Goal: Task Accomplishment & Management: Manage account settings

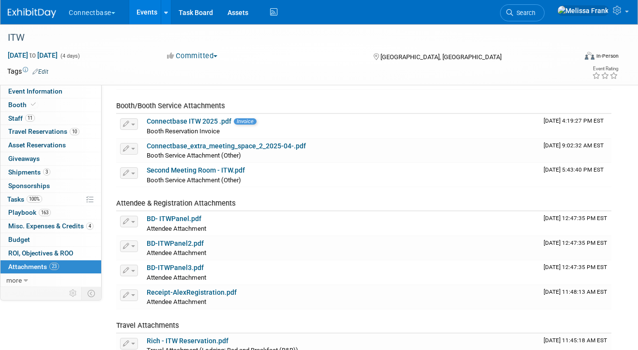
click at [140, 11] on link "Events" at bounding box center [146, 12] width 35 height 24
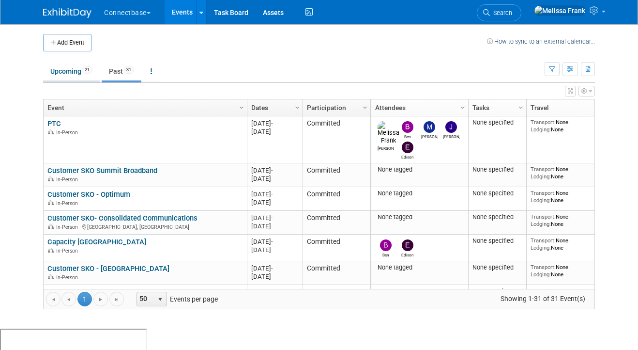
click at [76, 72] on link "Upcoming 21" at bounding box center [71, 71] width 57 height 18
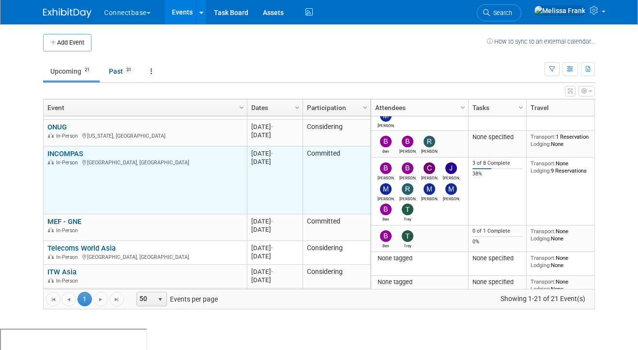
scroll to position [46, 0]
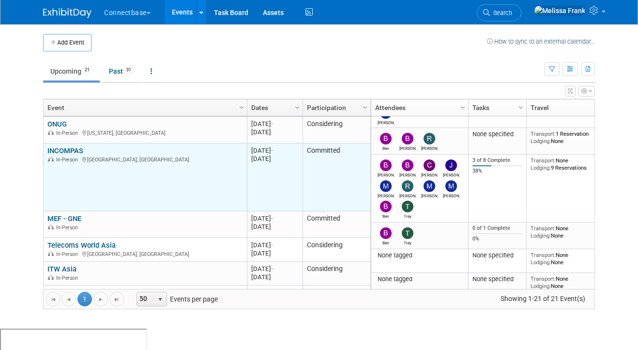
click at [55, 150] on link "INCOMPAS" at bounding box center [65, 150] width 36 height 9
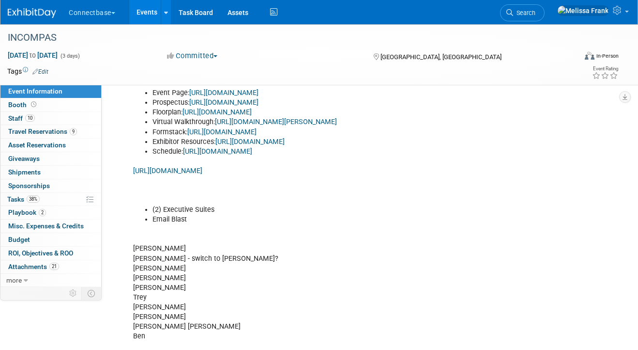
scroll to position [208, 0]
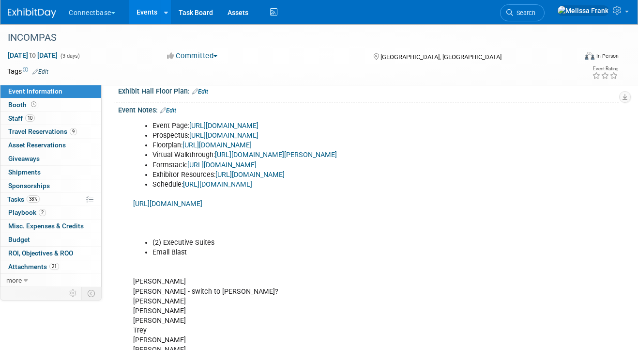
click at [173, 112] on link "Edit" at bounding box center [168, 110] width 16 height 7
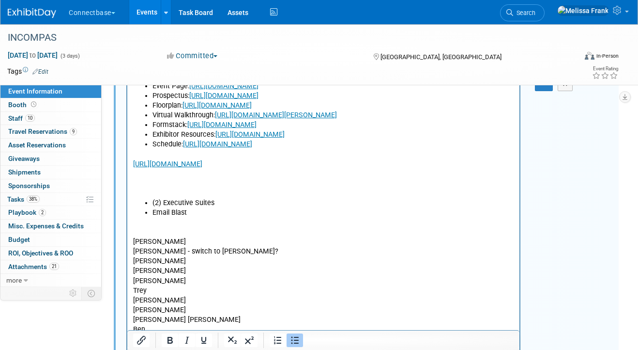
scroll to position [252, 0]
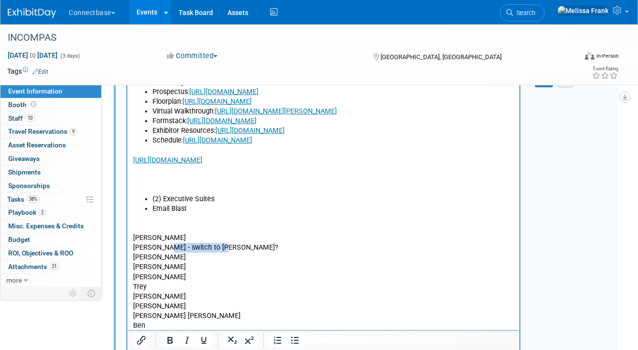
drag, startPoint x: 222, startPoint y: 248, endPoint x: 161, endPoint y: 249, distance: 61.0
click at [161, 249] on p "Brian M Brian D - switch to Shivani? John R Colleen Roger Trey Maria Matt Mary …" at bounding box center [323, 286] width 381 height 146
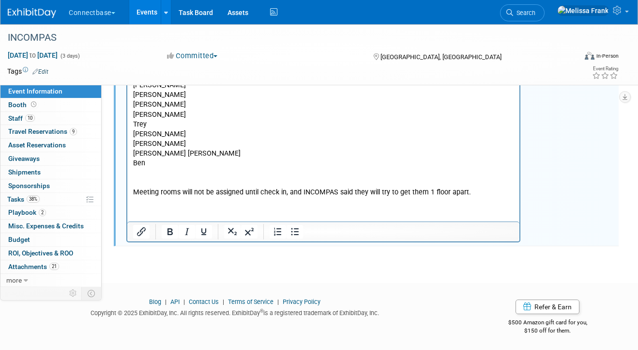
scroll to position [0, 0]
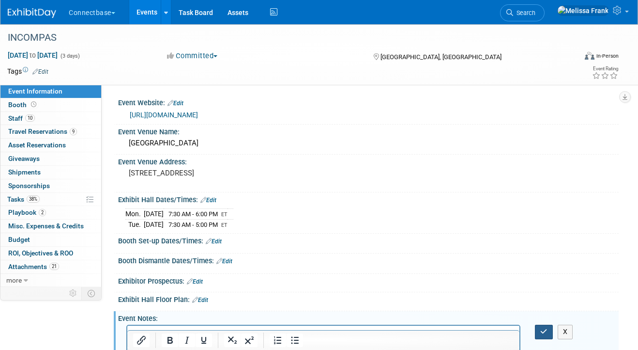
click at [546, 337] on button "button" at bounding box center [544, 331] width 18 height 14
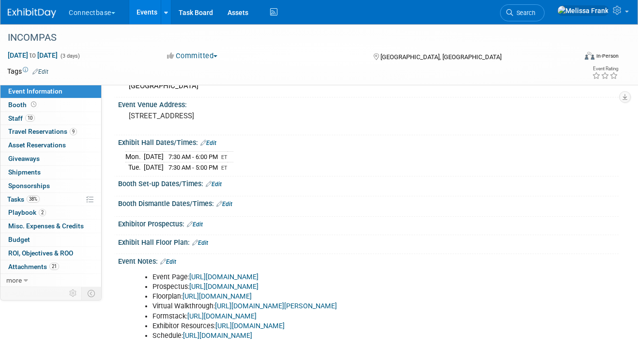
scroll to position [52, 0]
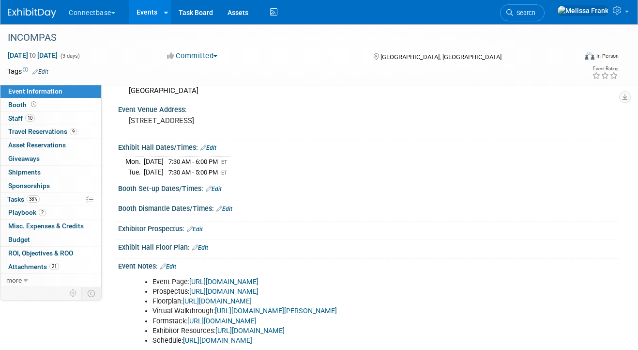
click at [138, 5] on link "Events" at bounding box center [146, 12] width 35 height 24
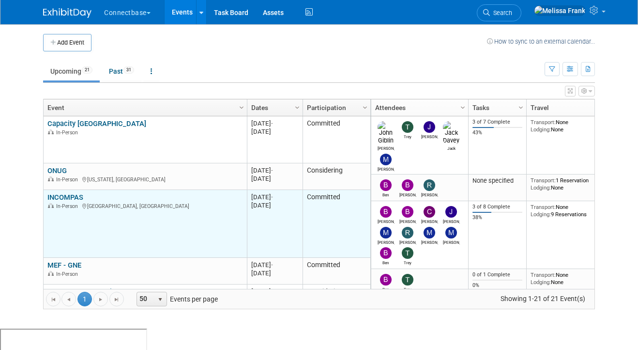
click at [73, 195] on link "INCOMPAS" at bounding box center [65, 197] width 36 height 9
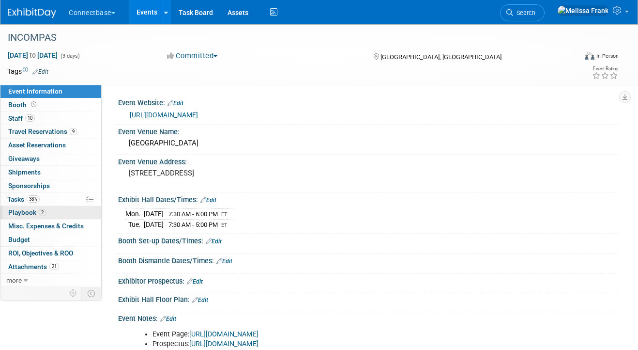
click at [45, 210] on span "Playbook 2" at bounding box center [27, 212] width 38 height 8
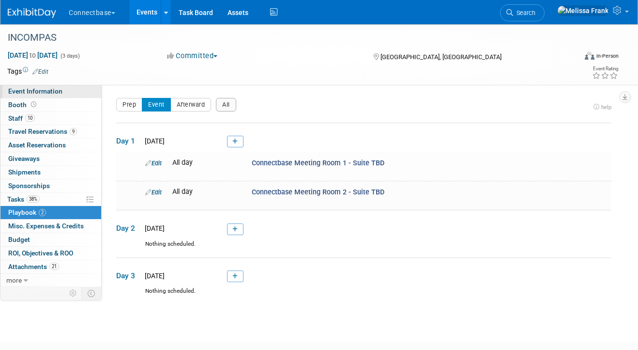
click at [57, 92] on span "Event Information" at bounding box center [35, 91] width 54 height 8
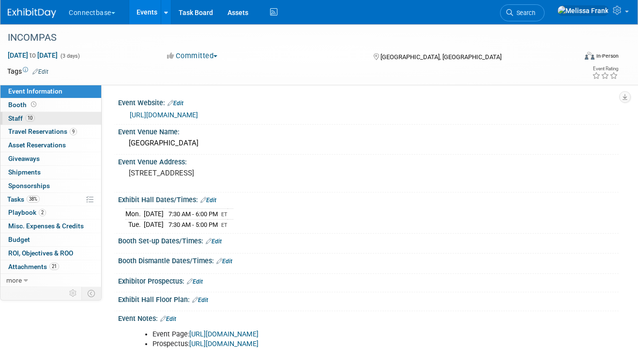
click at [49, 119] on link "10 Staff 10" at bounding box center [50, 118] width 101 height 13
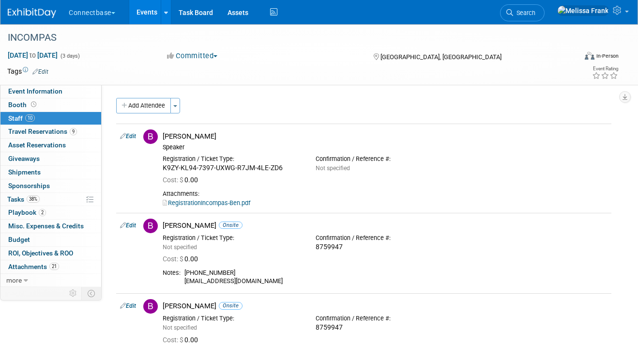
click at [154, 14] on link "Events" at bounding box center [146, 12] width 35 height 24
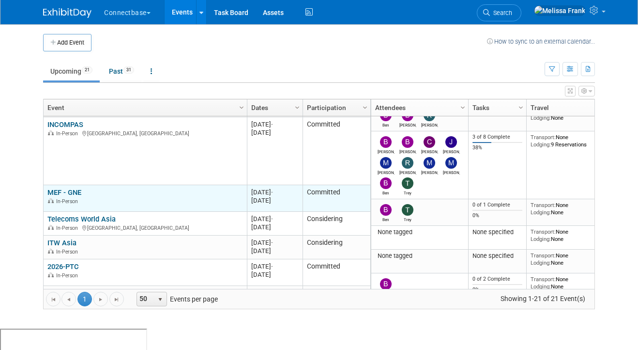
scroll to position [70, 0]
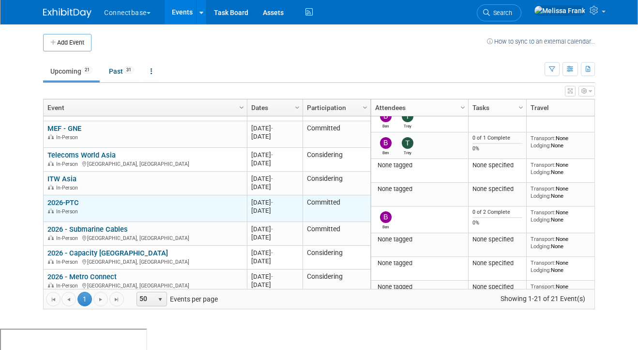
click at [66, 200] on link "2026-PTC" at bounding box center [62, 202] width 31 height 9
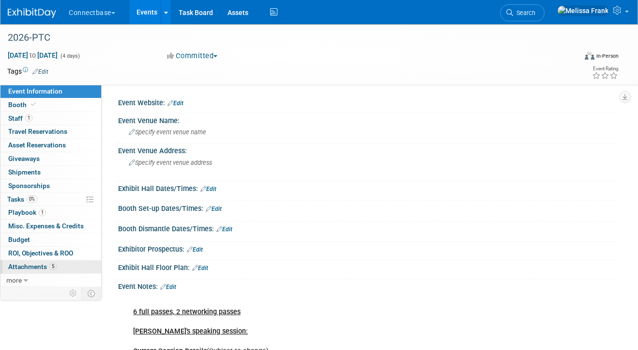
click at [48, 262] on link "5 Attachments 5" at bounding box center [50, 266] width 101 height 13
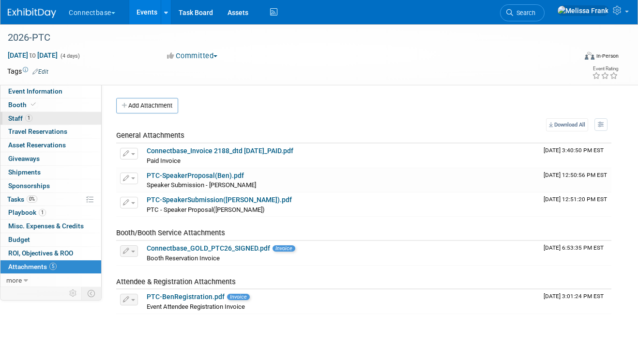
click at [40, 116] on link "1 Staff 1" at bounding box center [50, 118] width 101 height 13
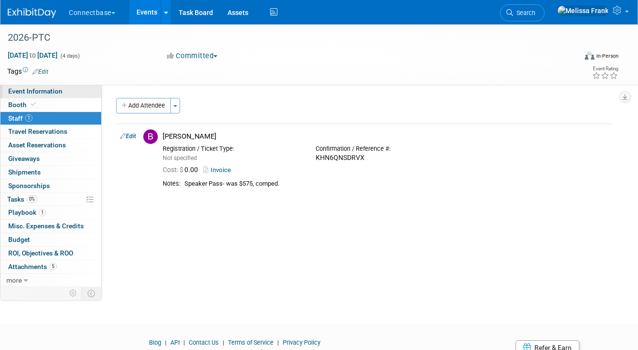
click at [32, 89] on span "Event Information" at bounding box center [35, 91] width 54 height 8
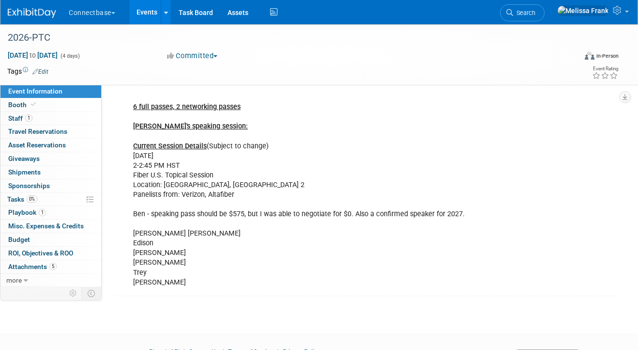
scroll to position [195, 0]
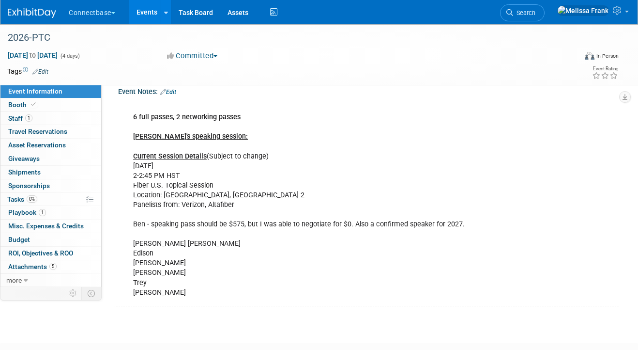
click at [151, 6] on link "Events" at bounding box center [146, 12] width 35 height 24
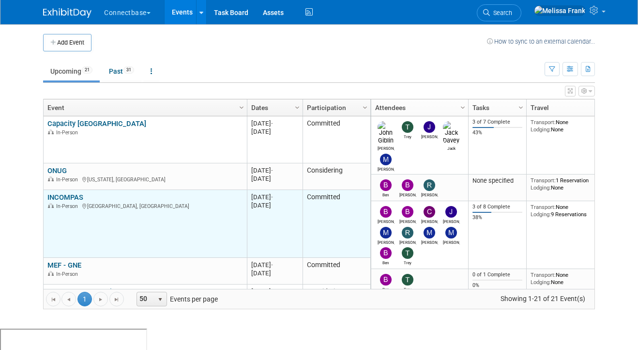
scroll to position [10, 0]
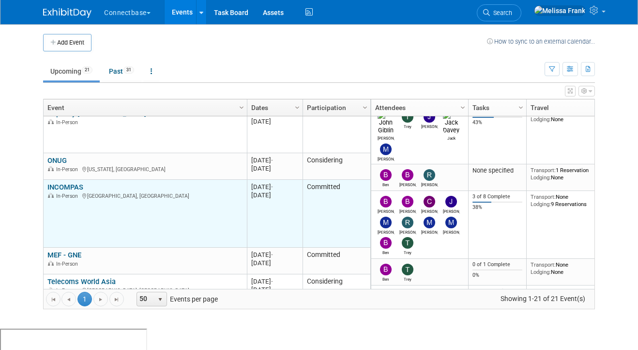
click at [64, 184] on link "INCOMPAS" at bounding box center [65, 187] width 36 height 9
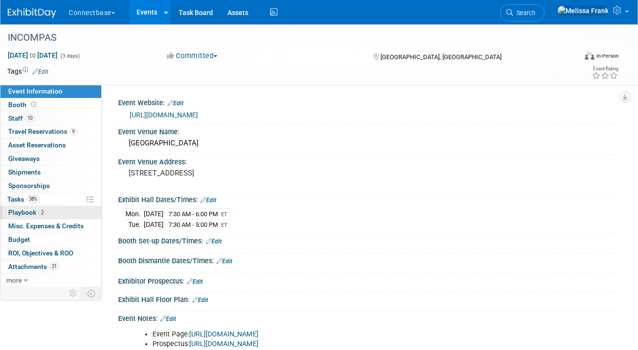
click at [25, 213] on span "Playbook 2" at bounding box center [27, 212] width 38 height 8
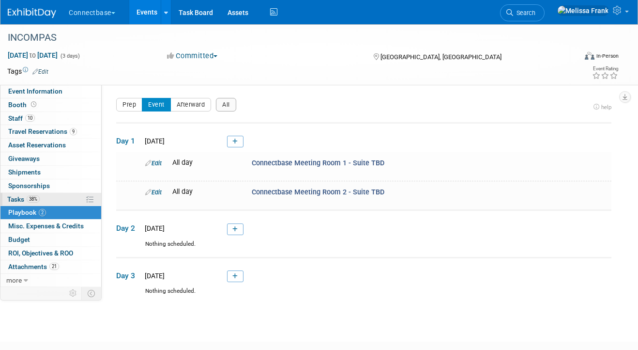
click at [29, 200] on span "38%" at bounding box center [33, 198] width 13 height 7
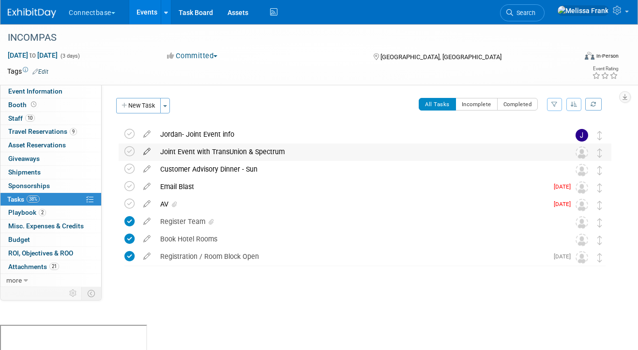
click at [146, 151] on icon at bounding box center [146, 149] width 17 height 12
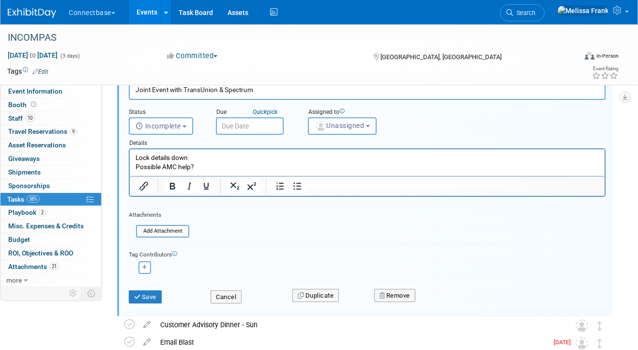
scroll to position [128, 0]
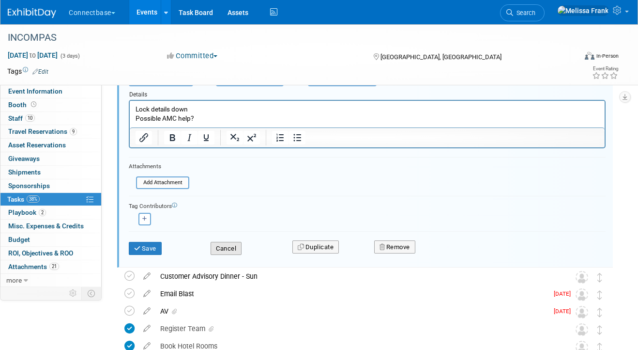
click at [224, 245] on button "Cancel" at bounding box center [226, 249] width 31 height 14
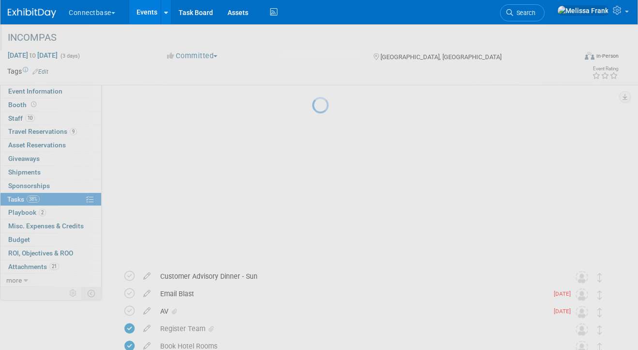
scroll to position [0, 0]
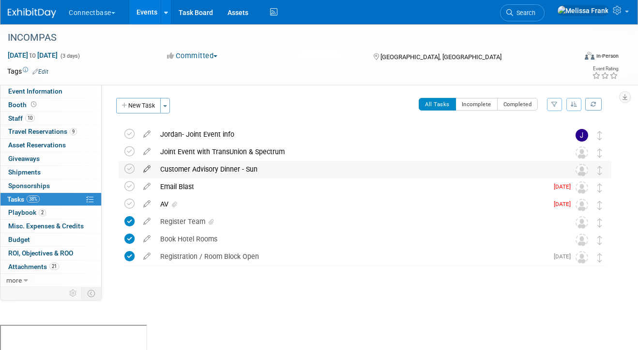
click at [144, 170] on icon at bounding box center [146, 167] width 17 height 12
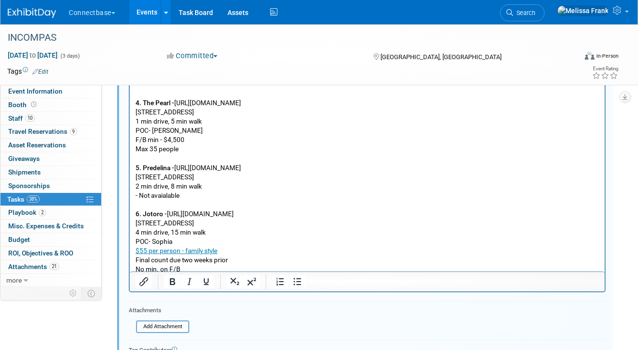
scroll to position [175, 0]
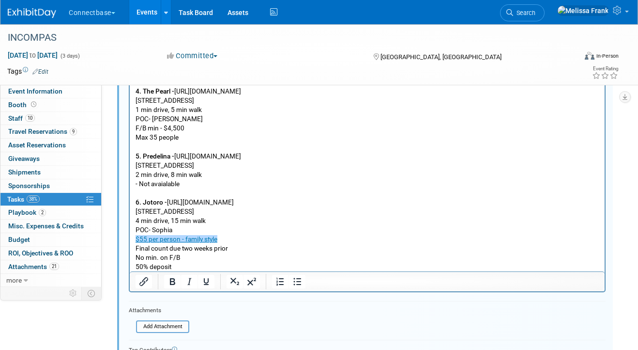
click at [239, 230] on p "1. Donatello Italian Restaurant - https://donatellotampa.com/ 232 N. Dale Mabry…" at bounding box center [368, 64] width 464 height 416
drag, startPoint x: 244, startPoint y: 199, endPoint x: 168, endPoint y: 199, distance: 77.0
click at [168, 199] on p "1. Donatello Italian Restaurant - https://donatellotampa.com/ 232 N. Dale Mabry…" at bounding box center [368, 64] width 464 height 416
copy p "https://www.jotoro.com/"
click at [181, 235] on link "$55 per person - family style" at bounding box center [177, 239] width 82 height 8
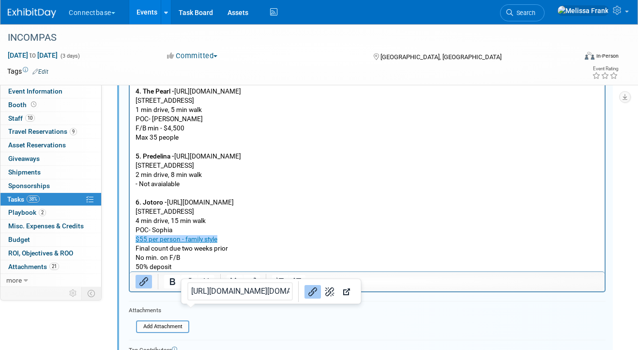
click at [242, 282] on input "https://s3.amazonaws.com/ts-prod-assets.tripleseat.com/assets/111/800/859/JOTOR…" at bounding box center [240, 291] width 106 height 18
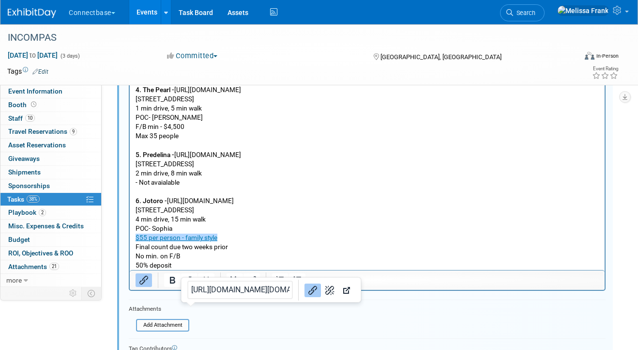
click at [359, 179] on p "1. Donatello Italian Restaurant - https://donatellotampa.com/ 232 N. Dale Mabry…" at bounding box center [368, 62] width 464 height 416
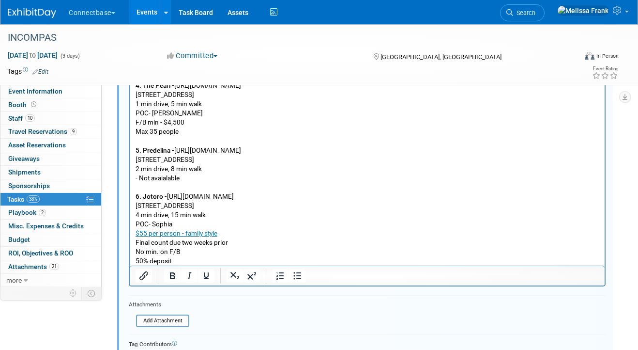
scroll to position [226, 0]
click at [218, 241] on p "1. Donatello Italian Restaurant - https://donatellotampa.com/ 232 N. Dale Mabry…" at bounding box center [368, 57] width 464 height 416
click at [152, 7] on link "Events" at bounding box center [146, 12] width 35 height 24
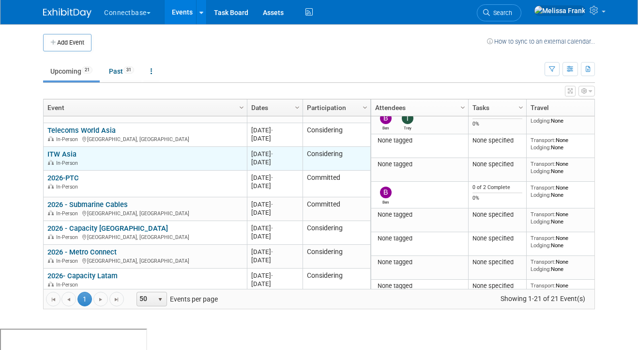
scroll to position [168, 0]
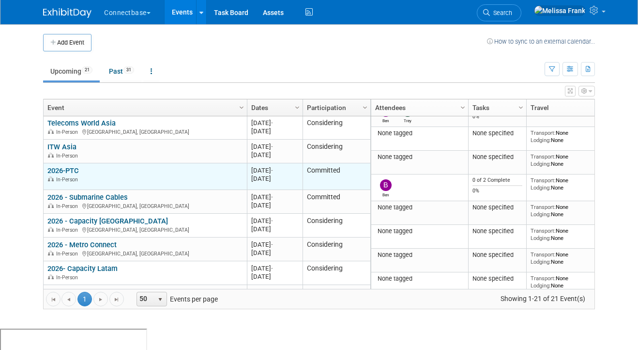
click at [71, 169] on link "2026-PTC" at bounding box center [62, 170] width 31 height 9
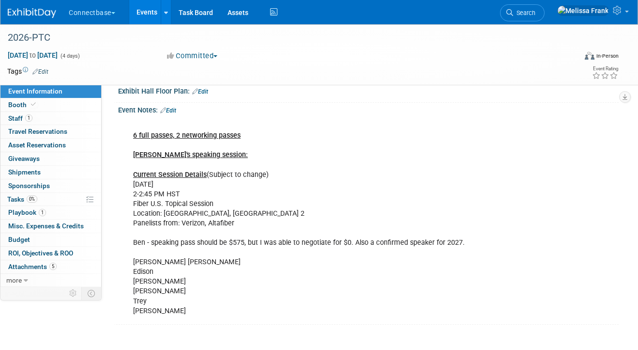
scroll to position [255, 0]
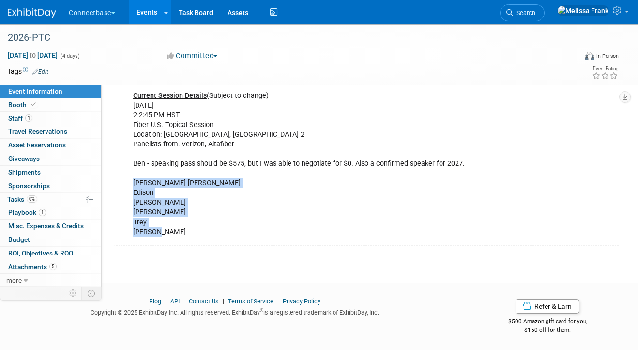
drag, startPoint x: 162, startPoint y: 233, endPoint x: 133, endPoint y: 185, distance: 56.3
click at [133, 185] on div "6 full passes, 2 networking passes [PERSON_NAME]'s speaking session: Current Se…" at bounding box center [323, 139] width 394 height 204
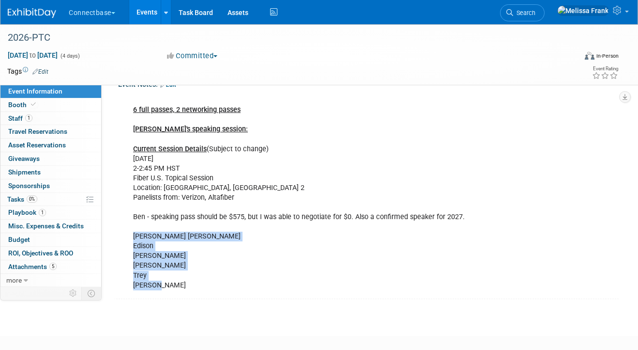
scroll to position [193, 0]
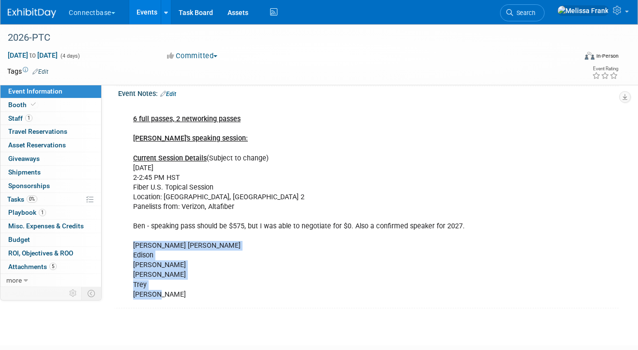
click at [203, 248] on div "6 full passes, 2 networking passes [PERSON_NAME]'s speaking session: Current Se…" at bounding box center [323, 202] width 394 height 204
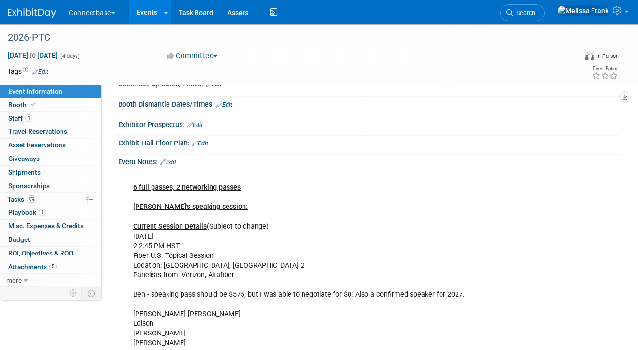
scroll to position [67, 0]
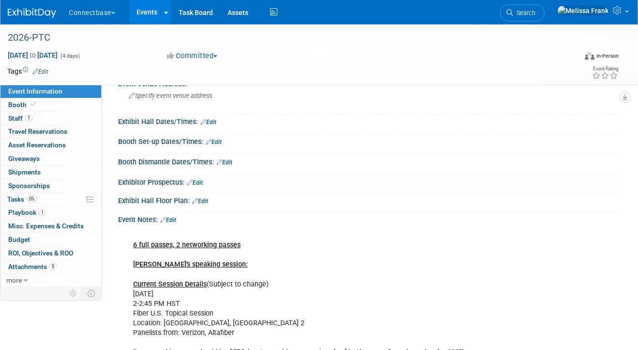
click at [148, 2] on link "Events" at bounding box center [146, 12] width 35 height 24
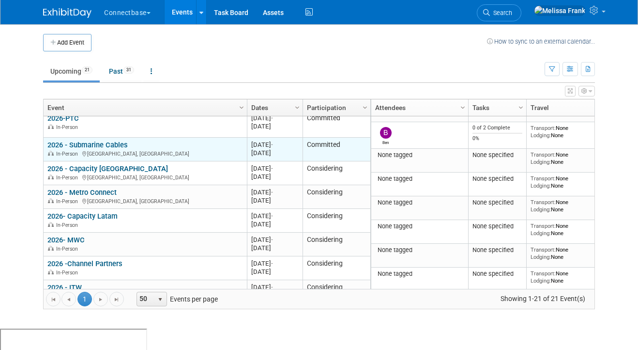
click at [121, 143] on link "2026 - Submarine Cables" at bounding box center [87, 144] width 80 height 9
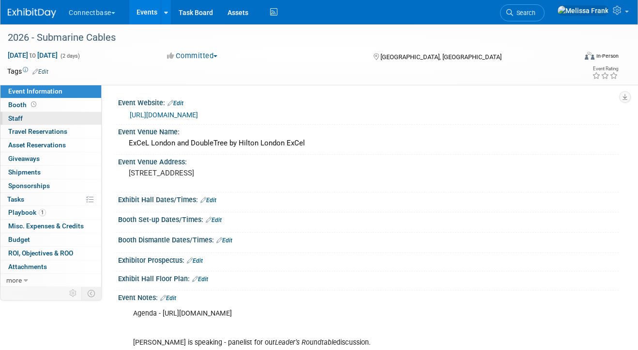
click at [47, 116] on link "0 Staff 0" at bounding box center [50, 118] width 101 height 13
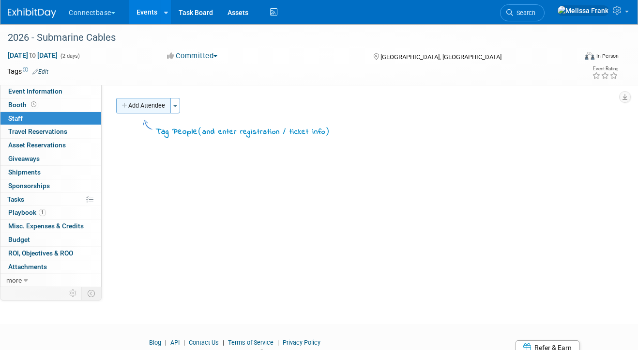
click at [169, 104] on button "Add Attendee" at bounding box center [143, 105] width 55 height 15
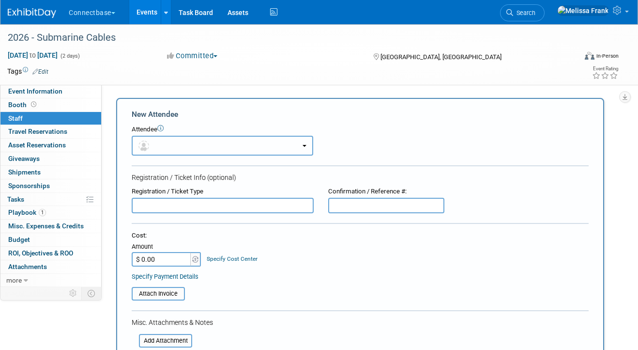
click at [162, 150] on button "button" at bounding box center [223, 146] width 182 height 20
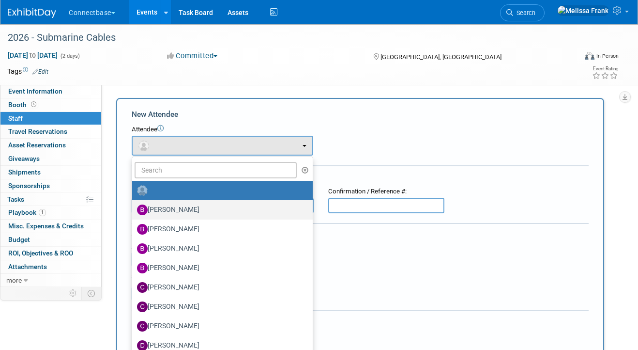
click at [182, 209] on label "[PERSON_NAME]" at bounding box center [220, 209] width 166 height 15
click at [134, 209] on input "[PERSON_NAME]" at bounding box center [130, 208] width 6 height 6
select select "5a309a58-1caa-4a1e-b031-5fcebf7888a3"
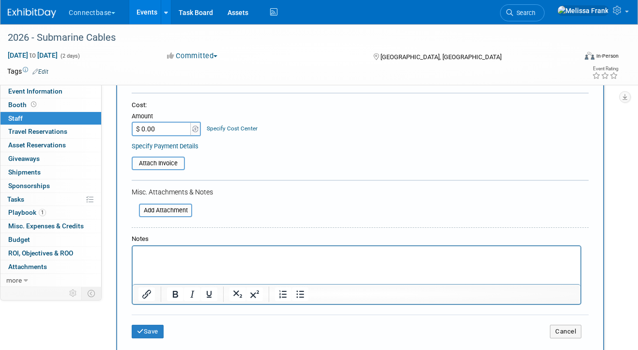
scroll to position [215, 0]
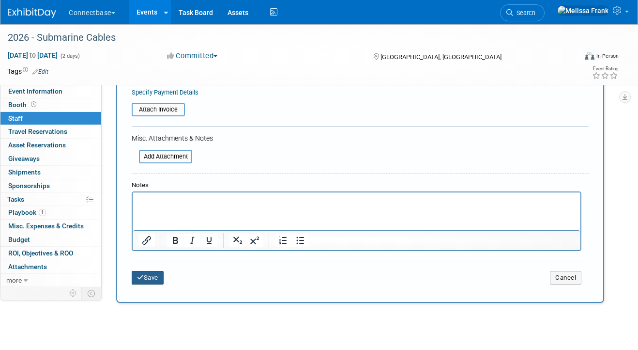
click at [156, 278] on button "Save" at bounding box center [148, 278] width 32 height 14
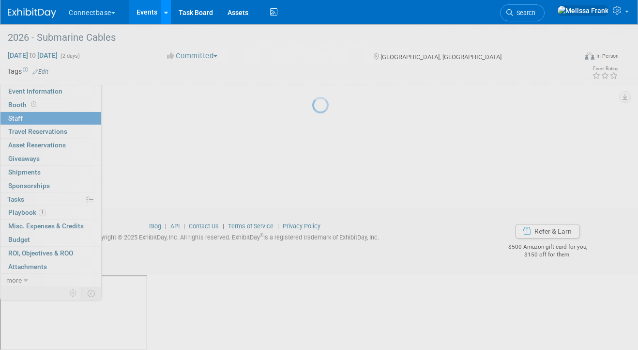
scroll to position [42, 0]
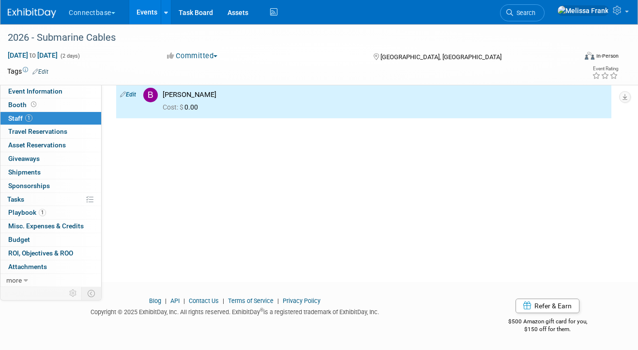
click at [158, 8] on link "Events" at bounding box center [146, 12] width 35 height 24
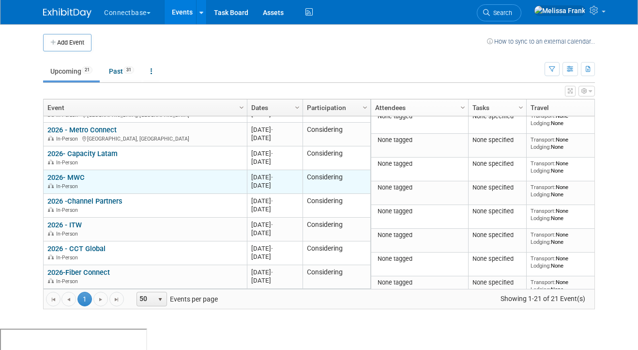
scroll to position [301, 0]
